Goal: Information Seeking & Learning: Learn about a topic

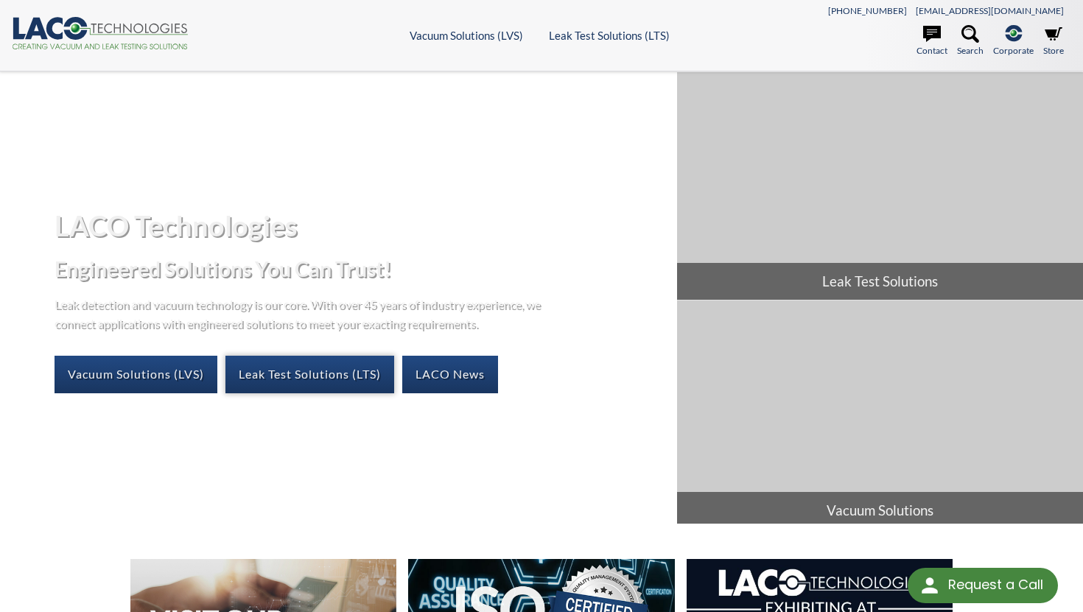
click at [291, 377] on link "Leak Test Solutions (LTS)" at bounding box center [310, 374] width 169 height 37
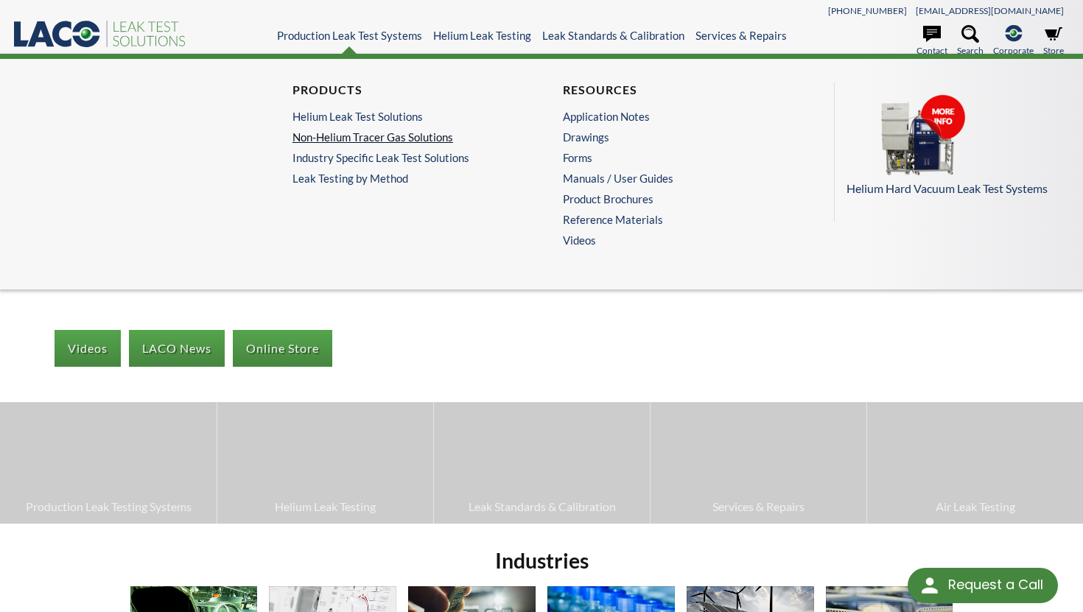
click at [340, 133] on link "Non-Helium Tracer Gas Solutions" at bounding box center [403, 136] width 220 height 13
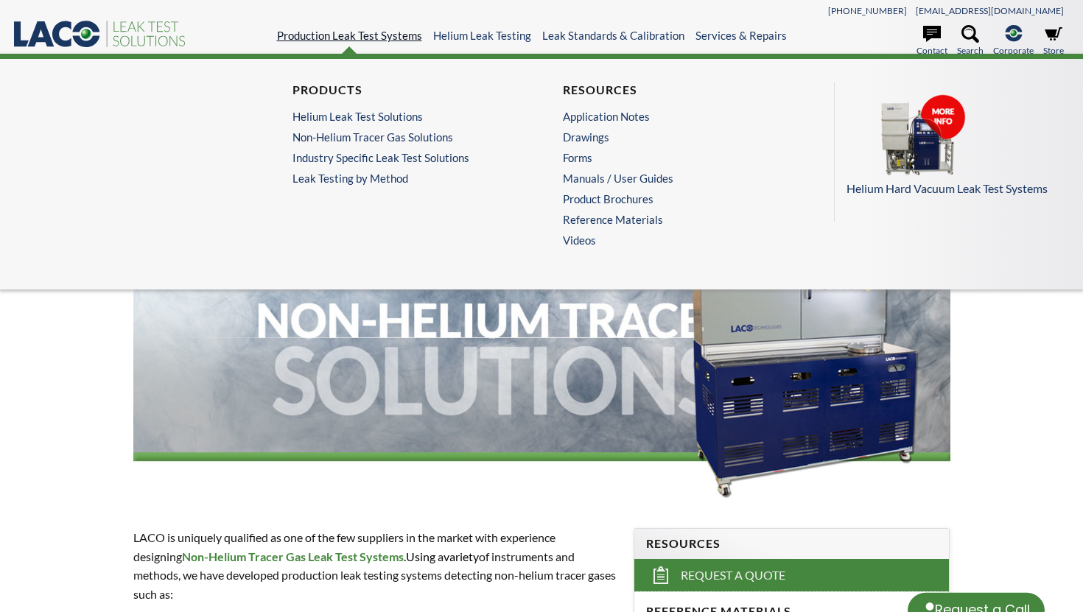
select select "Language Translate Widget"
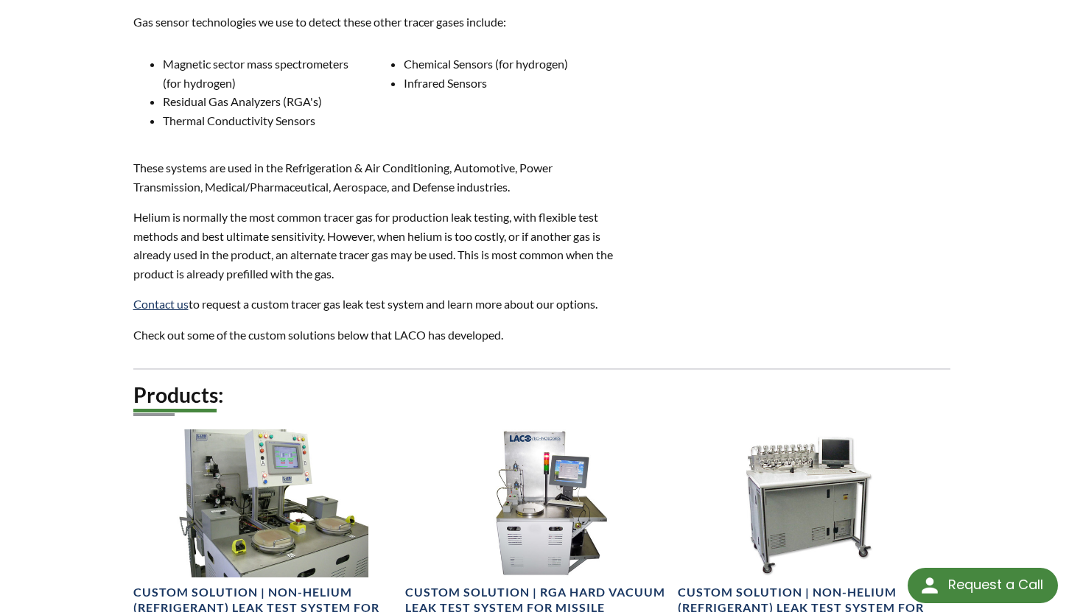
scroll to position [874, 0]
